Goal: Register for event/course

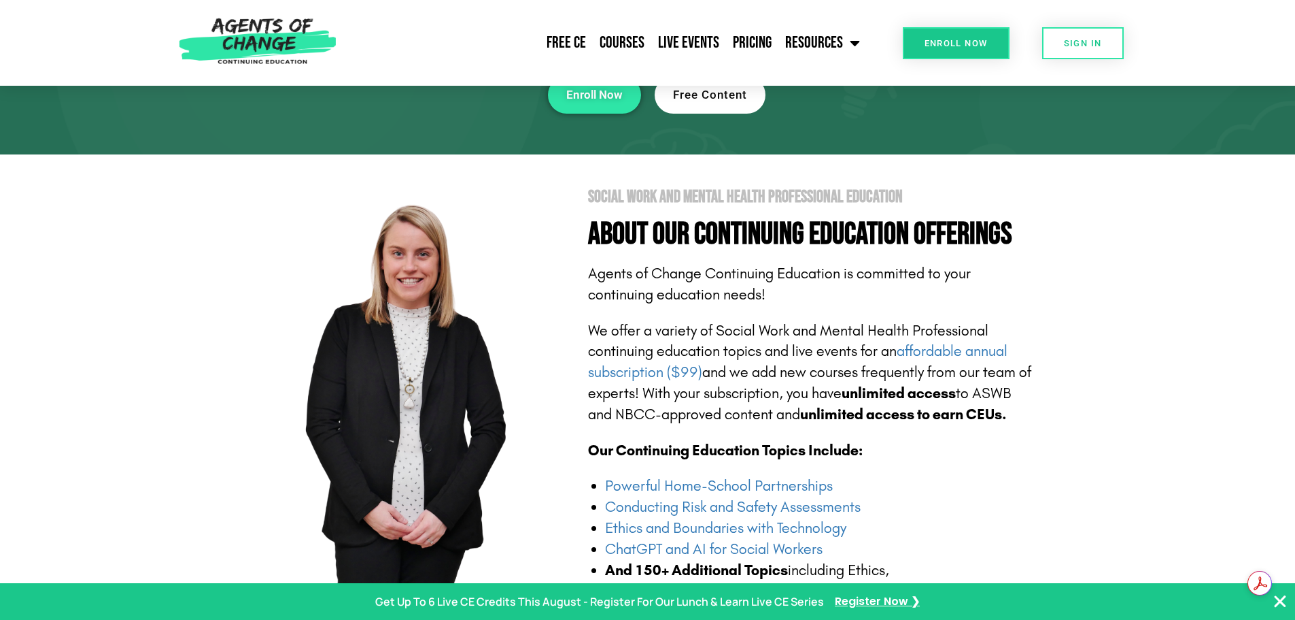
scroll to position [136, 0]
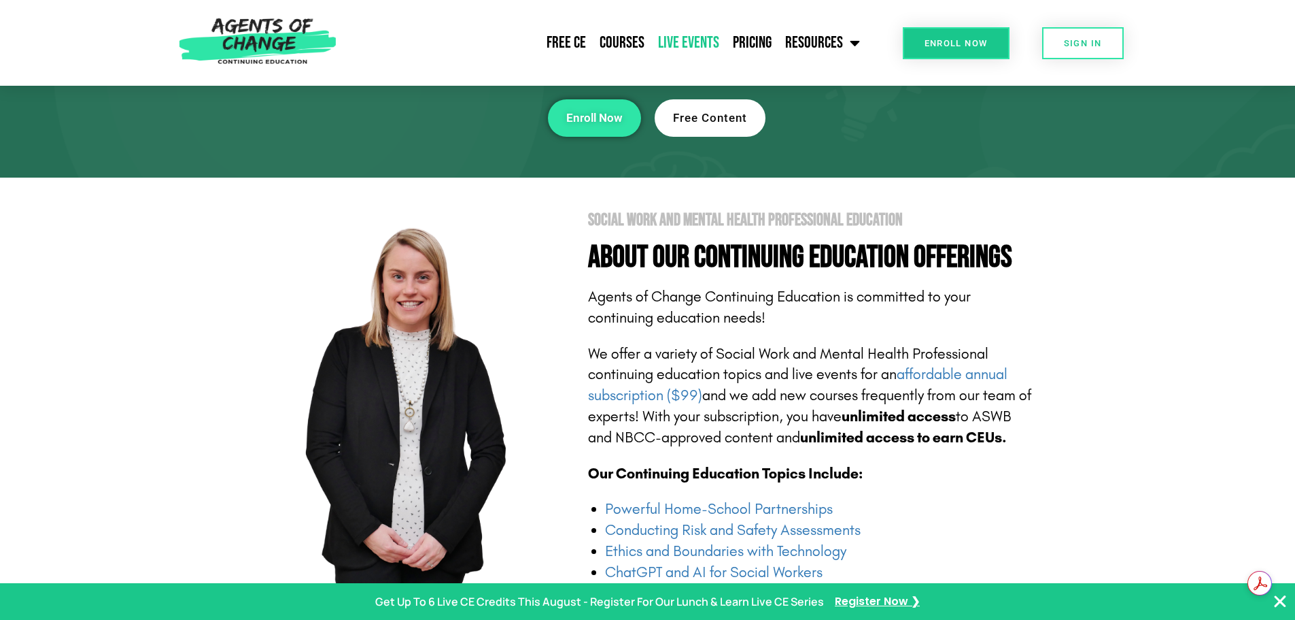
click at [704, 43] on link "Live Events" at bounding box center [688, 43] width 75 height 34
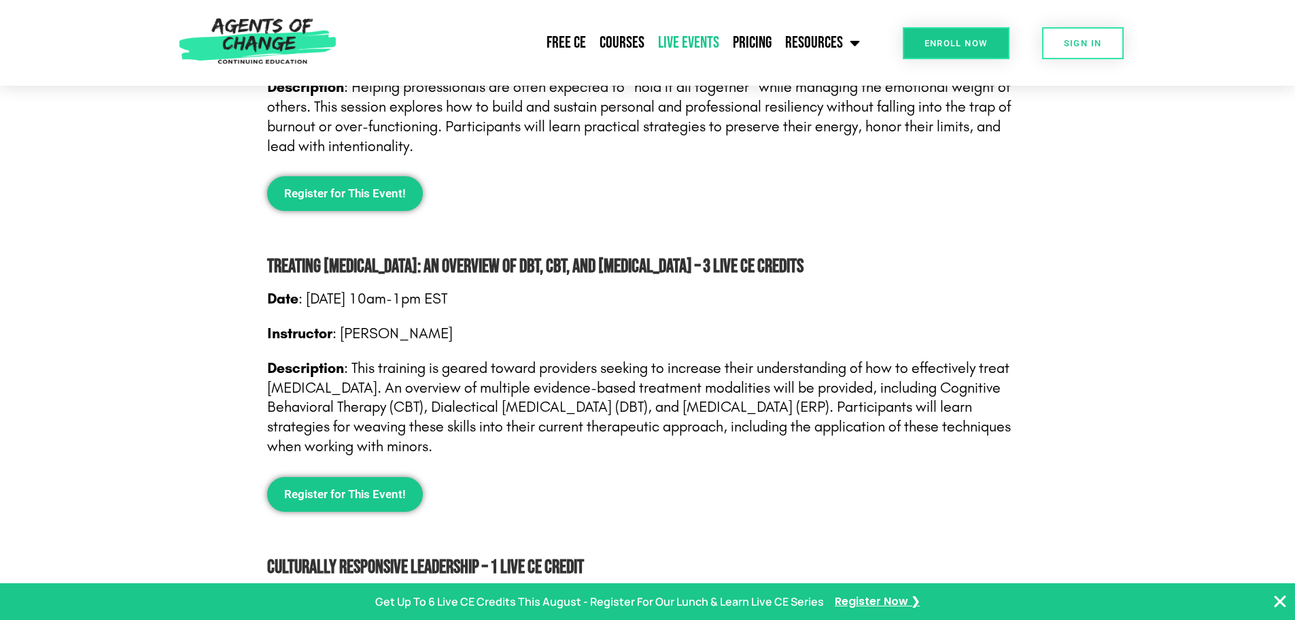
scroll to position [1292, 0]
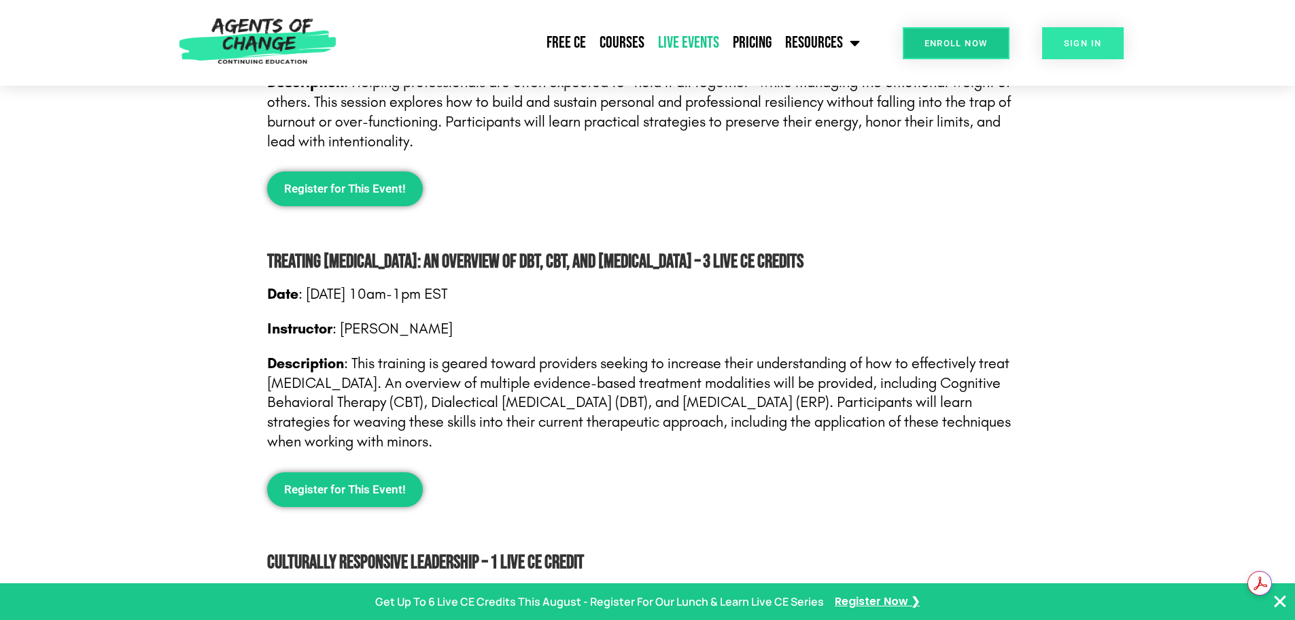
click at [1078, 48] on link "SIGN IN" at bounding box center [1084, 43] width 82 height 32
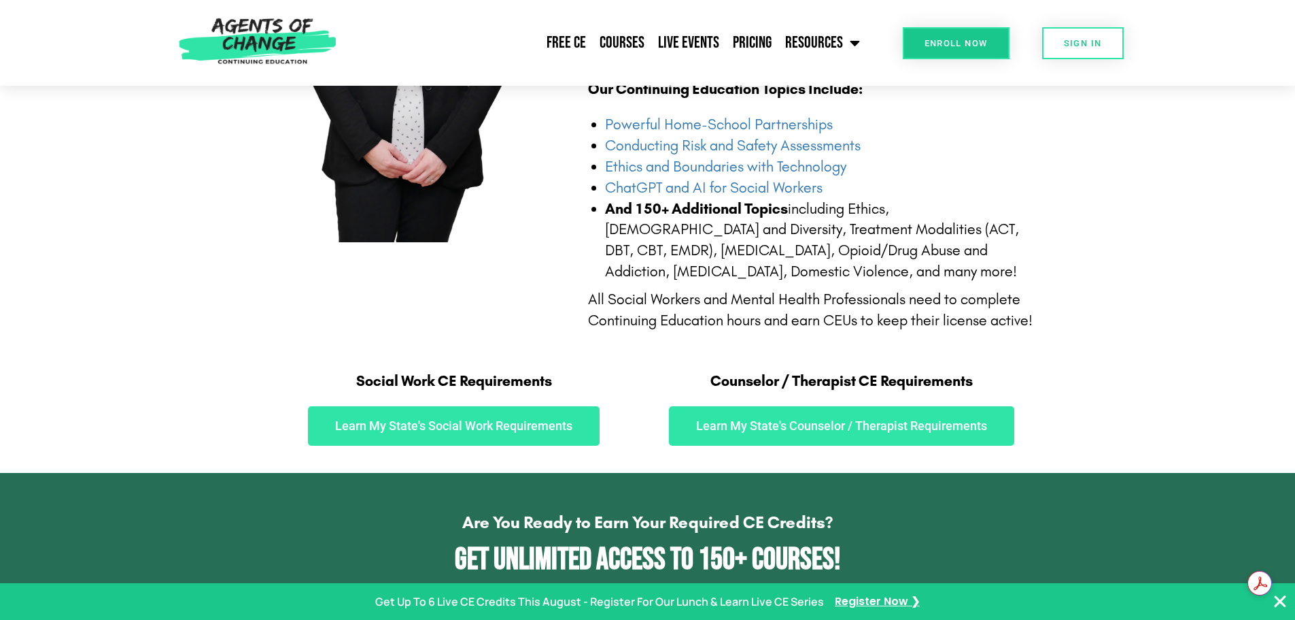
scroll to position [340, 0]
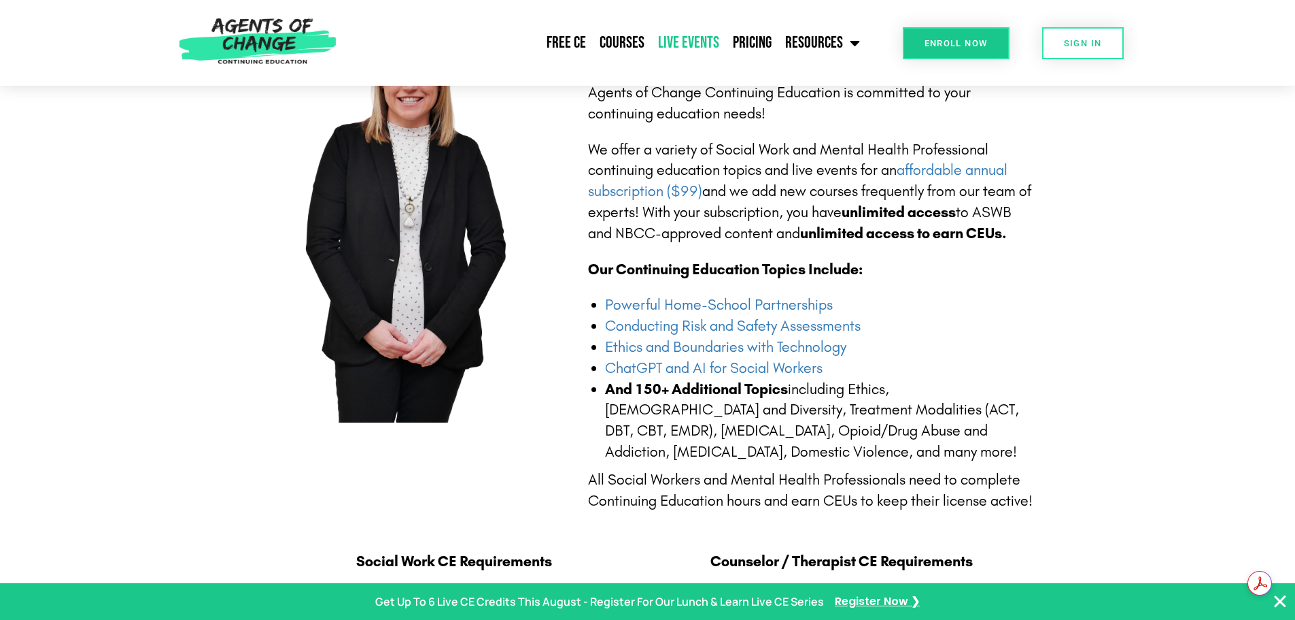
click at [686, 41] on link "Live Events" at bounding box center [688, 43] width 75 height 34
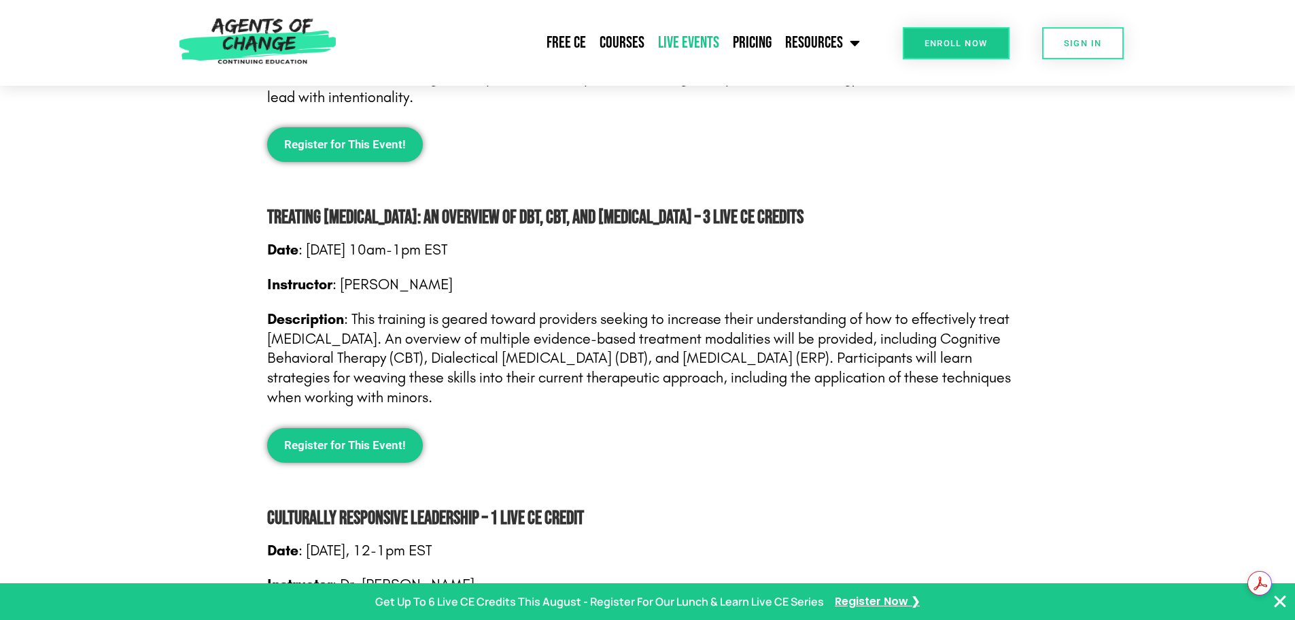
scroll to position [1360, 0]
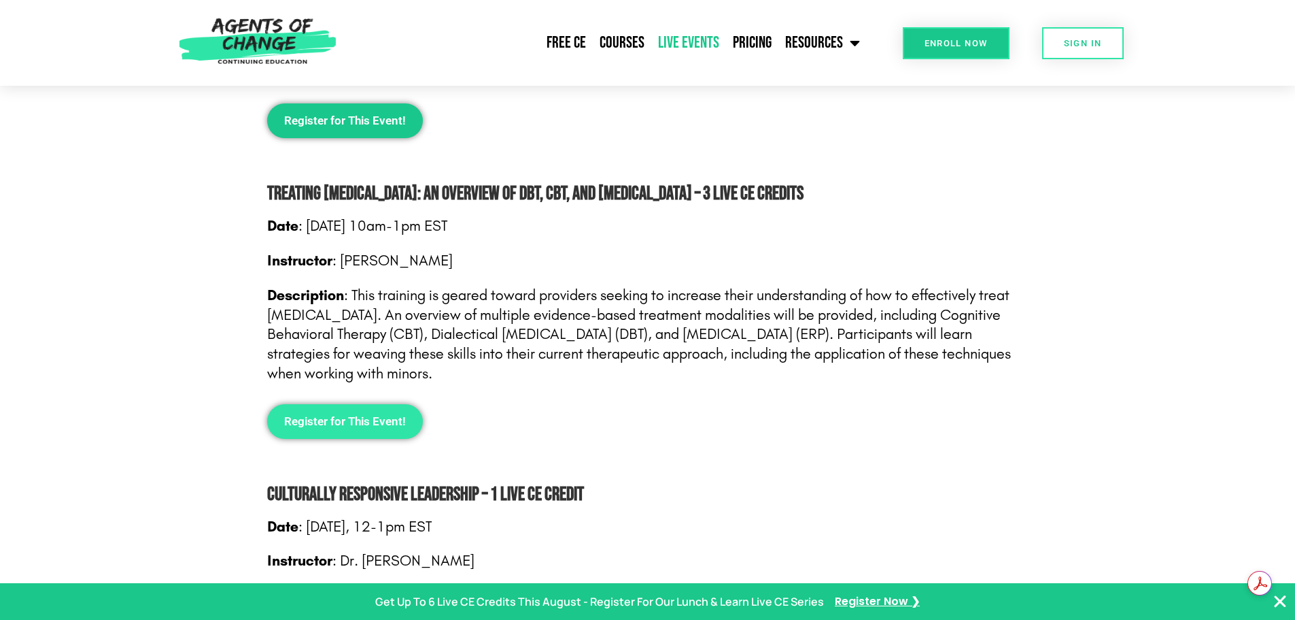
click at [339, 425] on span "Register for This Event!" at bounding box center [345, 422] width 122 height 12
click at [1067, 44] on span "SIGN IN" at bounding box center [1083, 43] width 38 height 9
